Goal: Navigation & Orientation: Find specific page/section

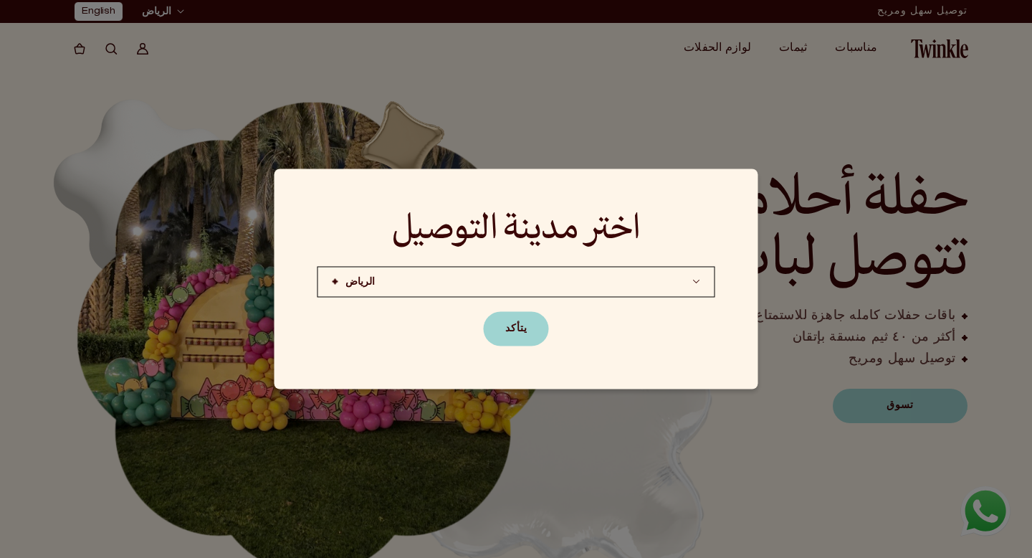
click at [527, 328] on button "يتأكد" at bounding box center [516, 329] width 65 height 34
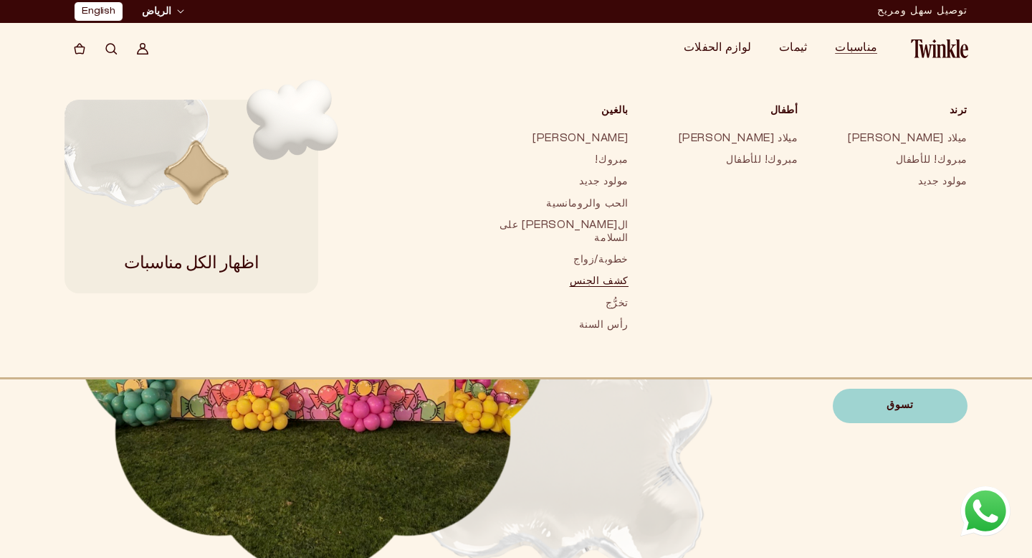
click at [629, 271] on link "كشف الجنس" at bounding box center [558, 282] width 141 height 22
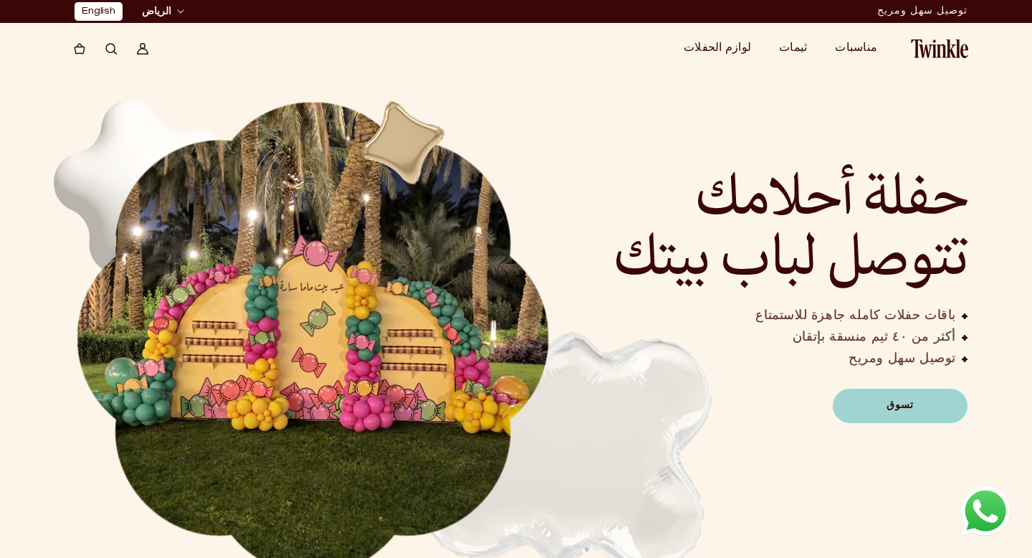
scroll to position [47, 0]
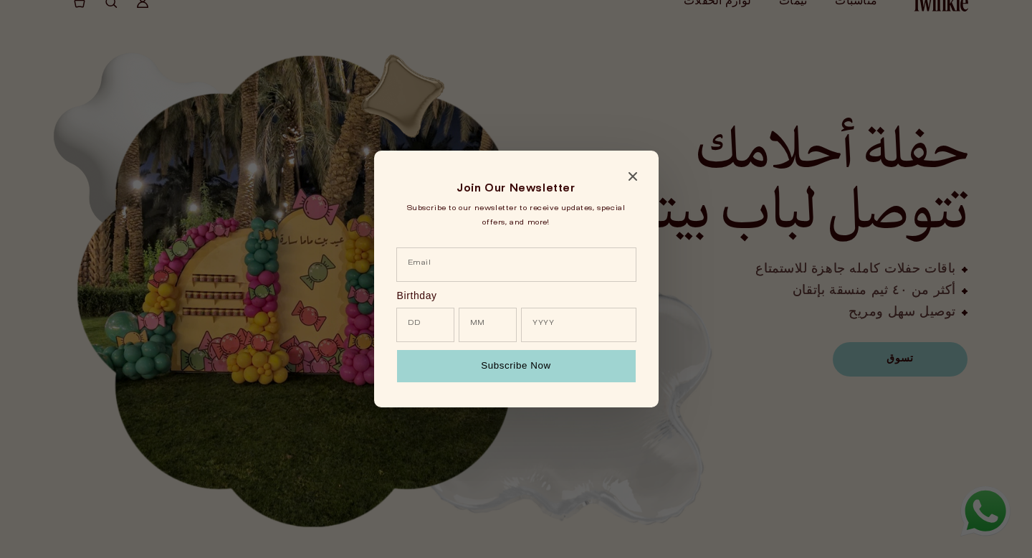
click at [632, 178] on icon "Close modal" at bounding box center [633, 176] width 9 height 9
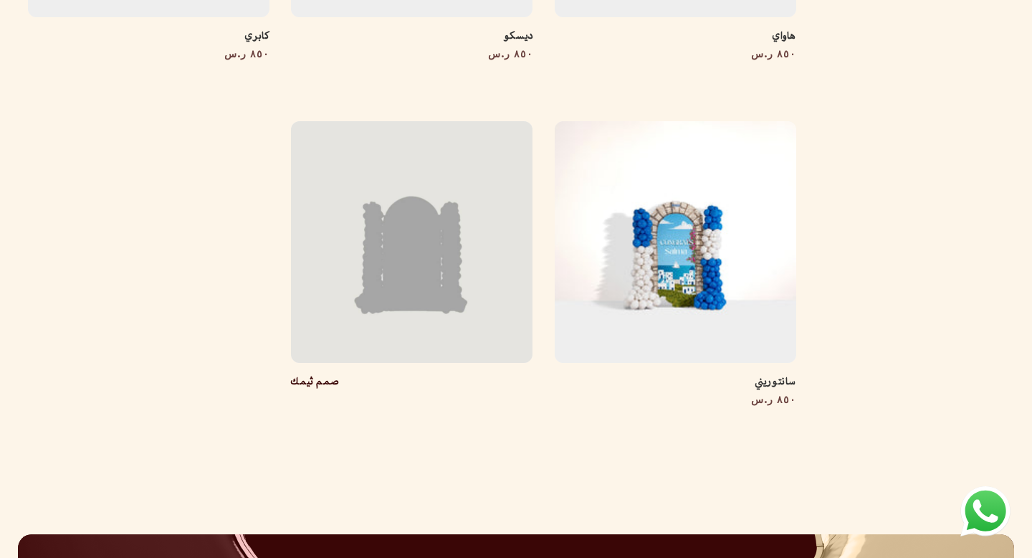
scroll to position [1379, 0]
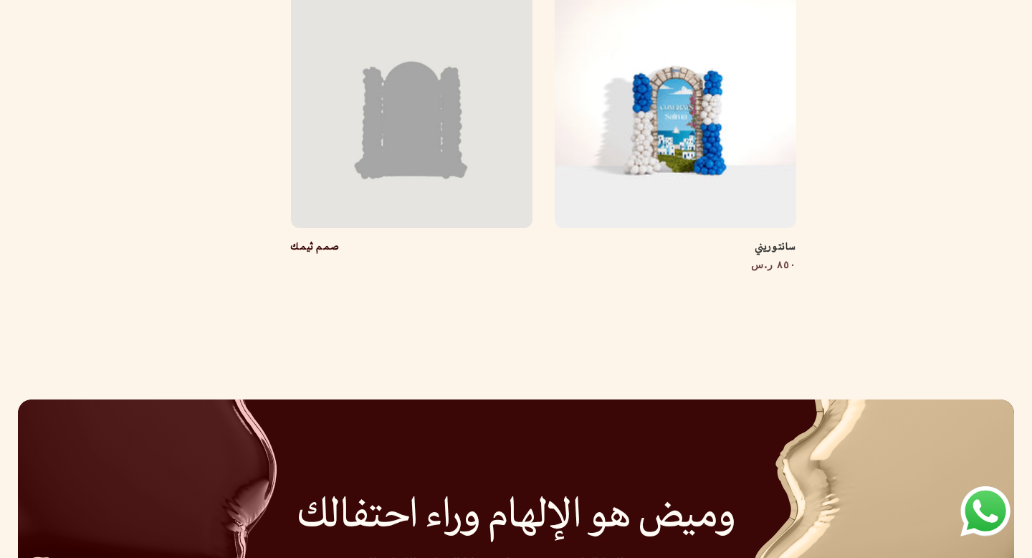
click at [338, 241] on link "صمم ثيمك" at bounding box center [314, 247] width 47 height 13
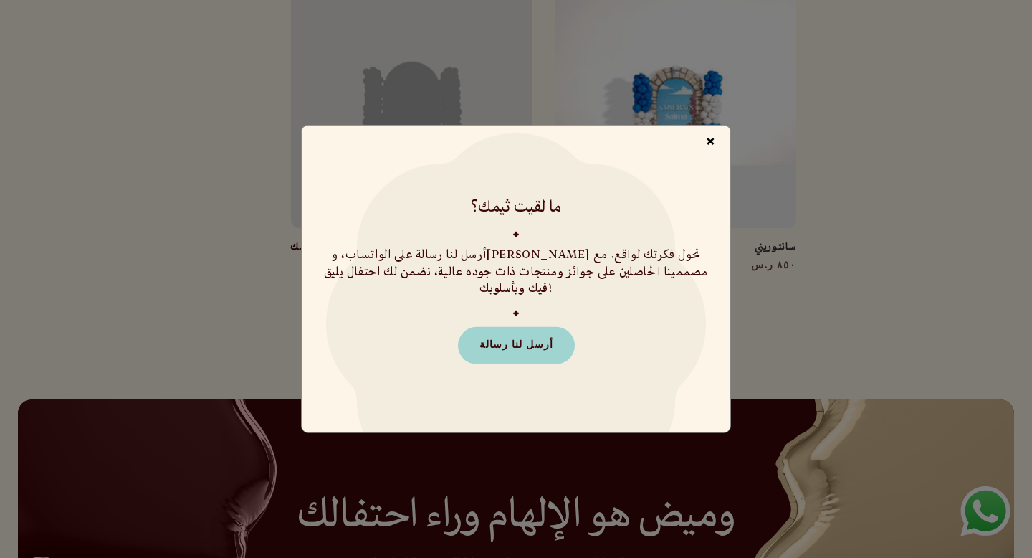
click at [707, 150] on span "×" at bounding box center [711, 142] width 24 height 27
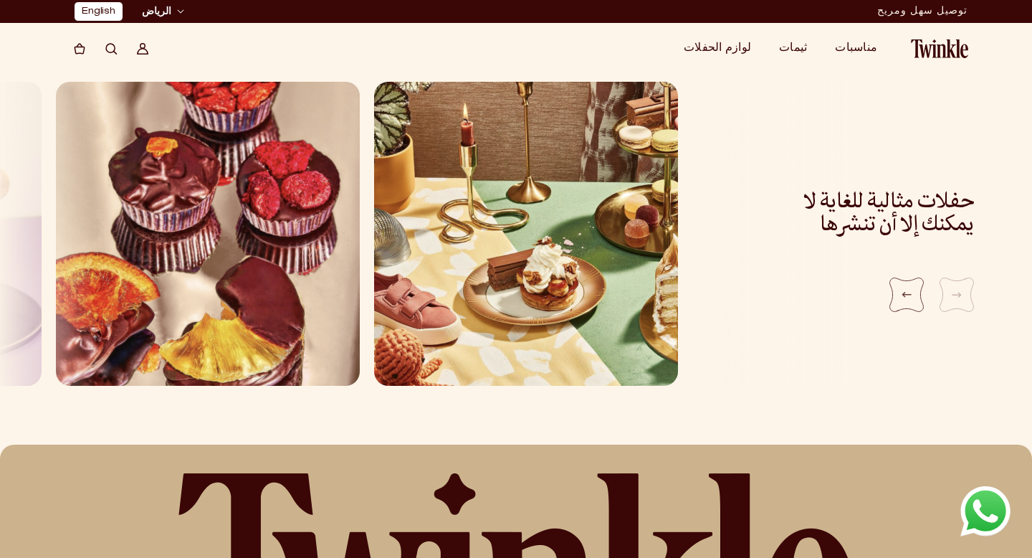
scroll to position [2217, 0]
